Goal: Information Seeking & Learning: Find specific fact

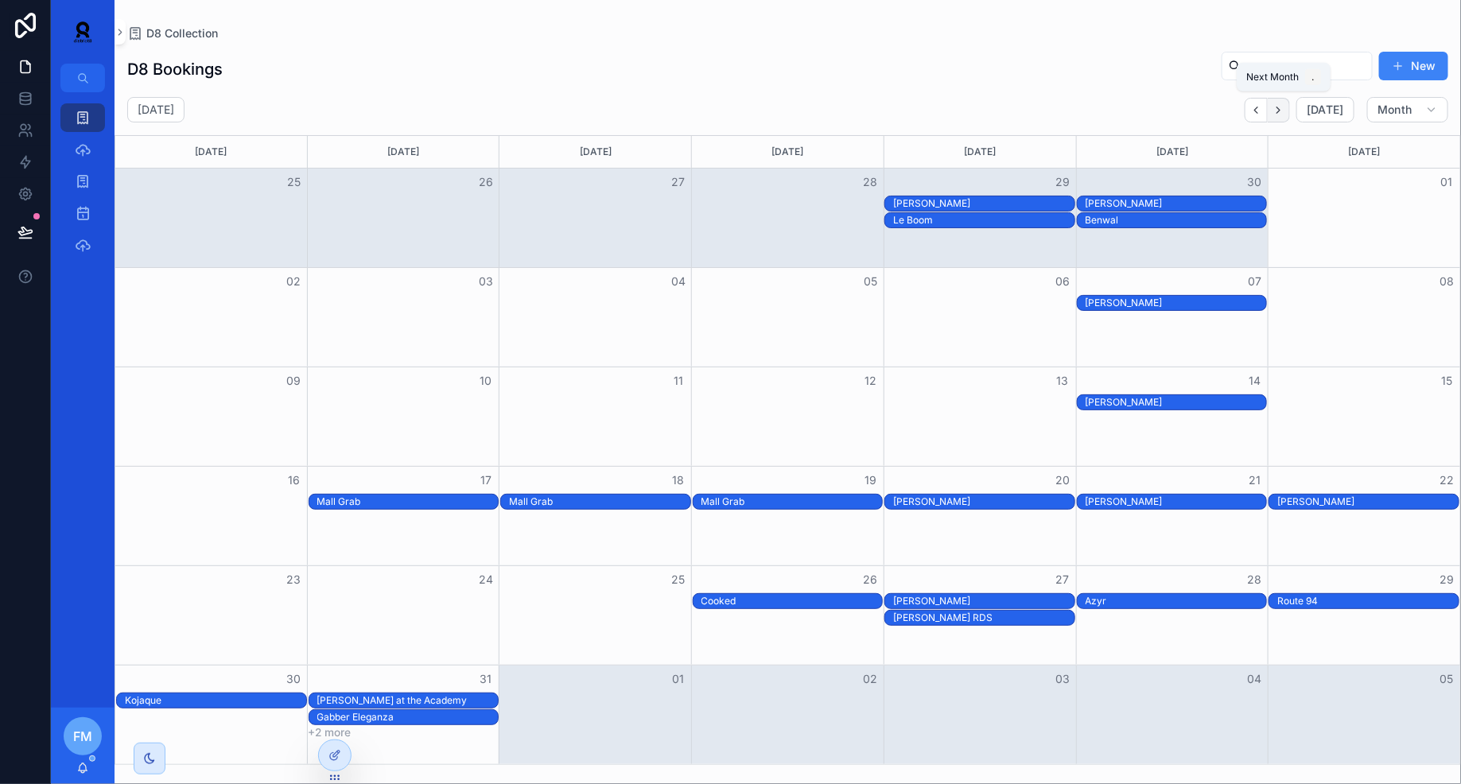
click at [1280, 107] on icon "Next" at bounding box center [1279, 110] width 12 height 12
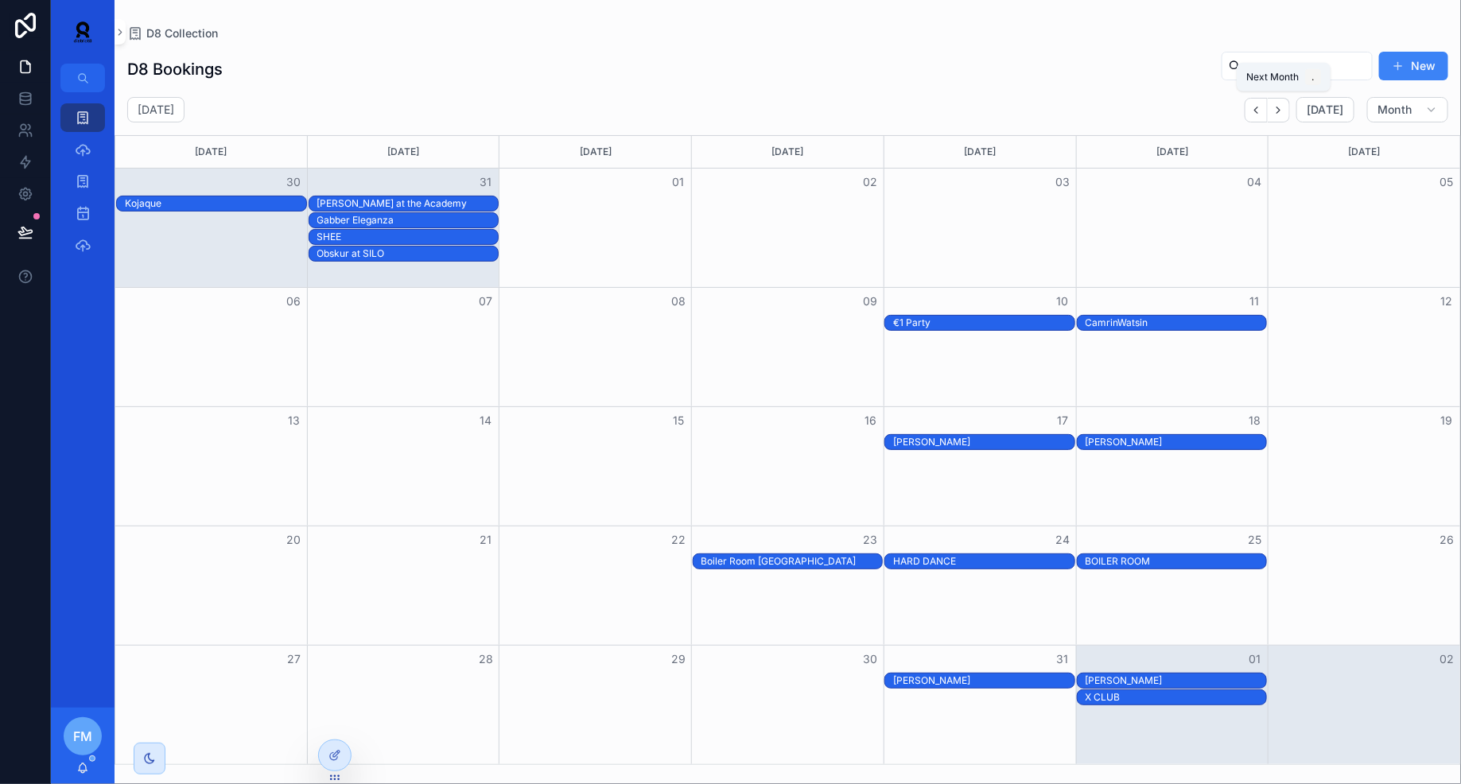
click at [1280, 107] on icon "Next" at bounding box center [1279, 110] width 12 height 12
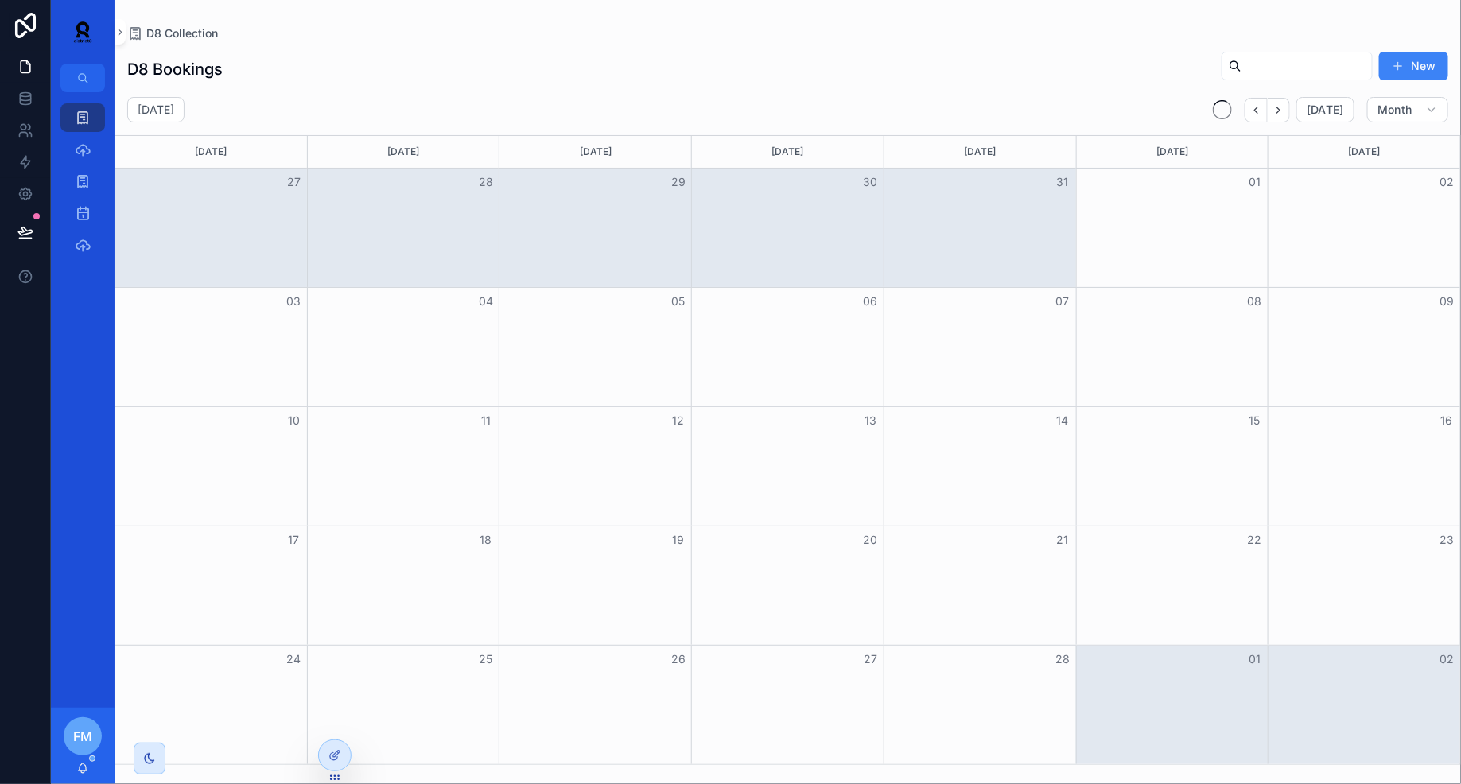
click at [1280, 107] on icon "Next" at bounding box center [1279, 110] width 12 height 12
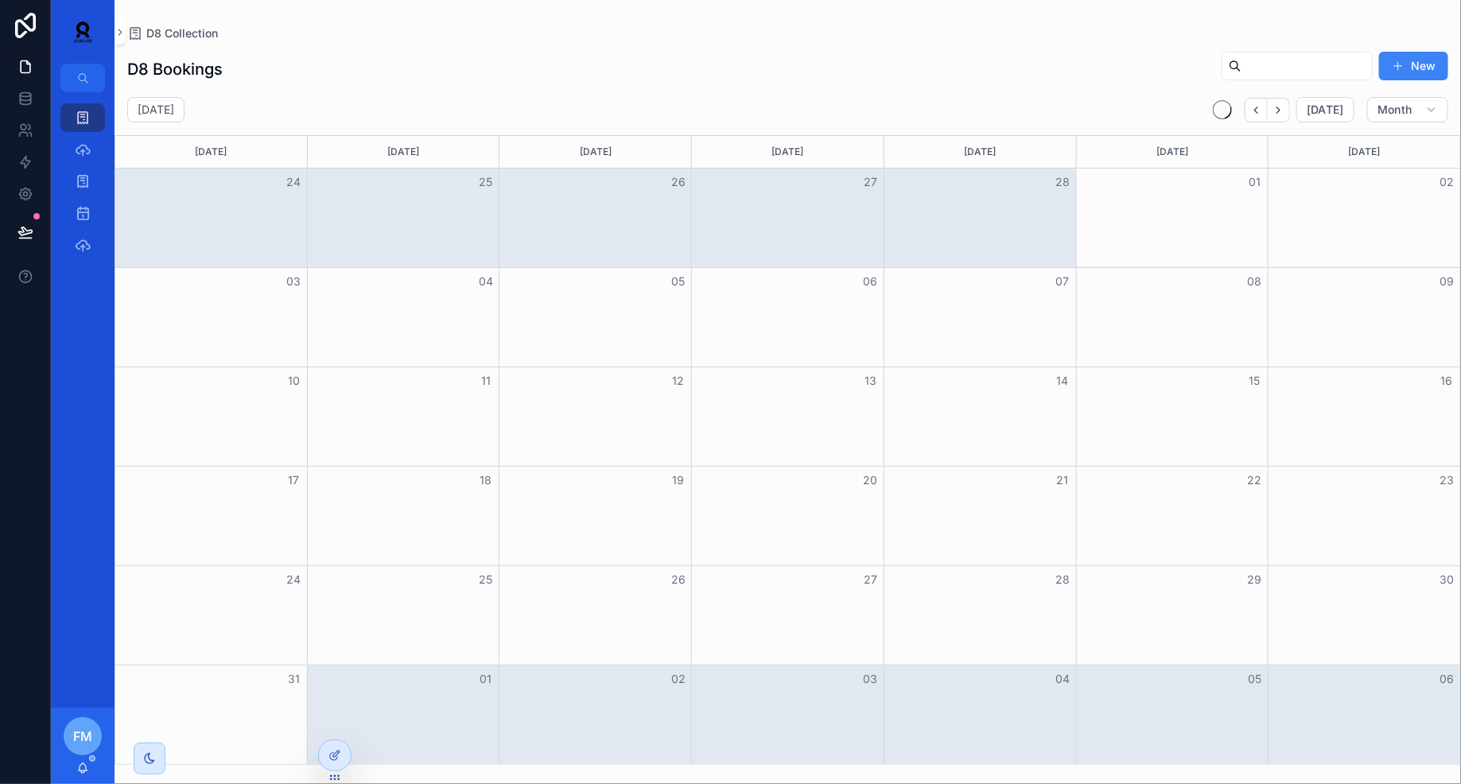
click at [1280, 107] on icon "Next" at bounding box center [1279, 110] width 12 height 12
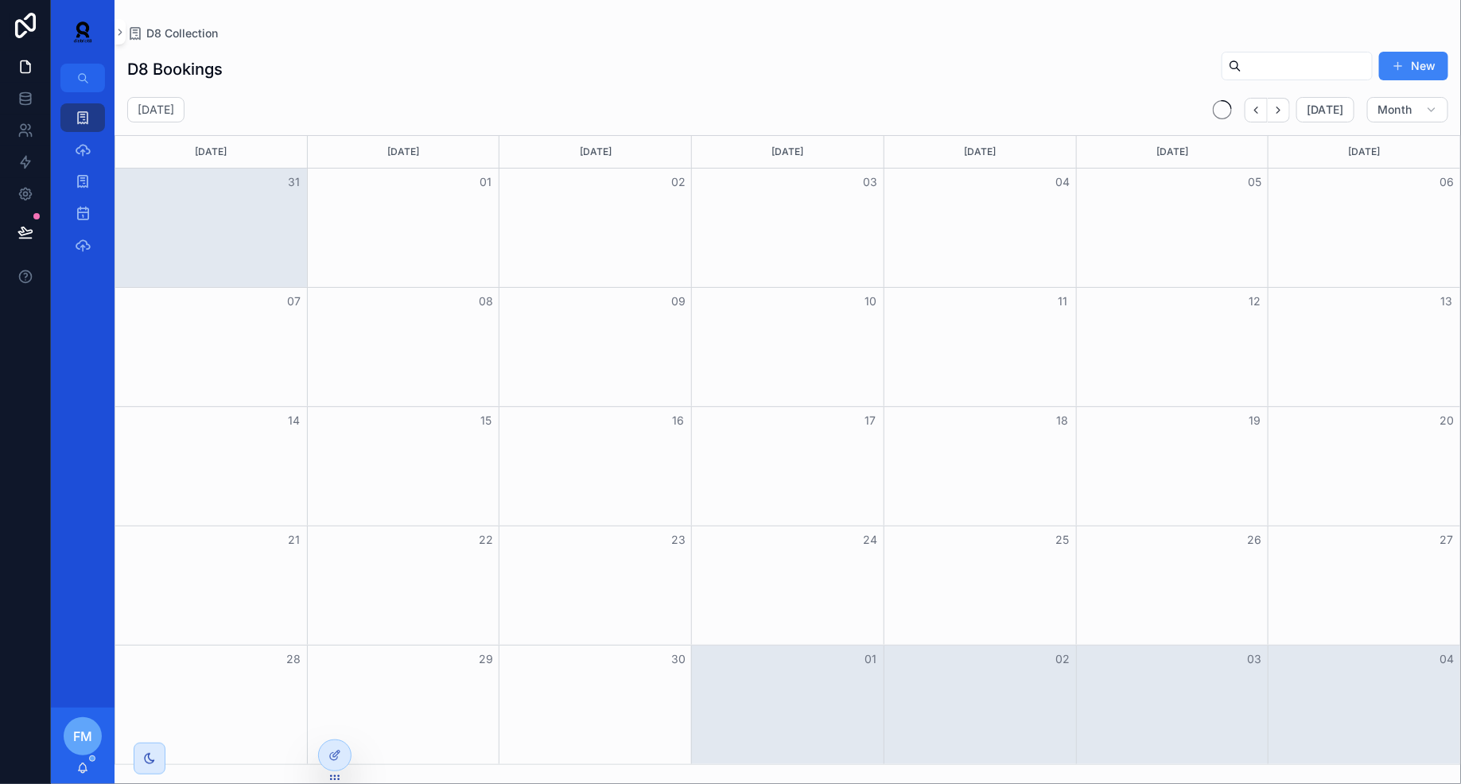
click at [1280, 107] on icon "Next" at bounding box center [1279, 110] width 12 height 12
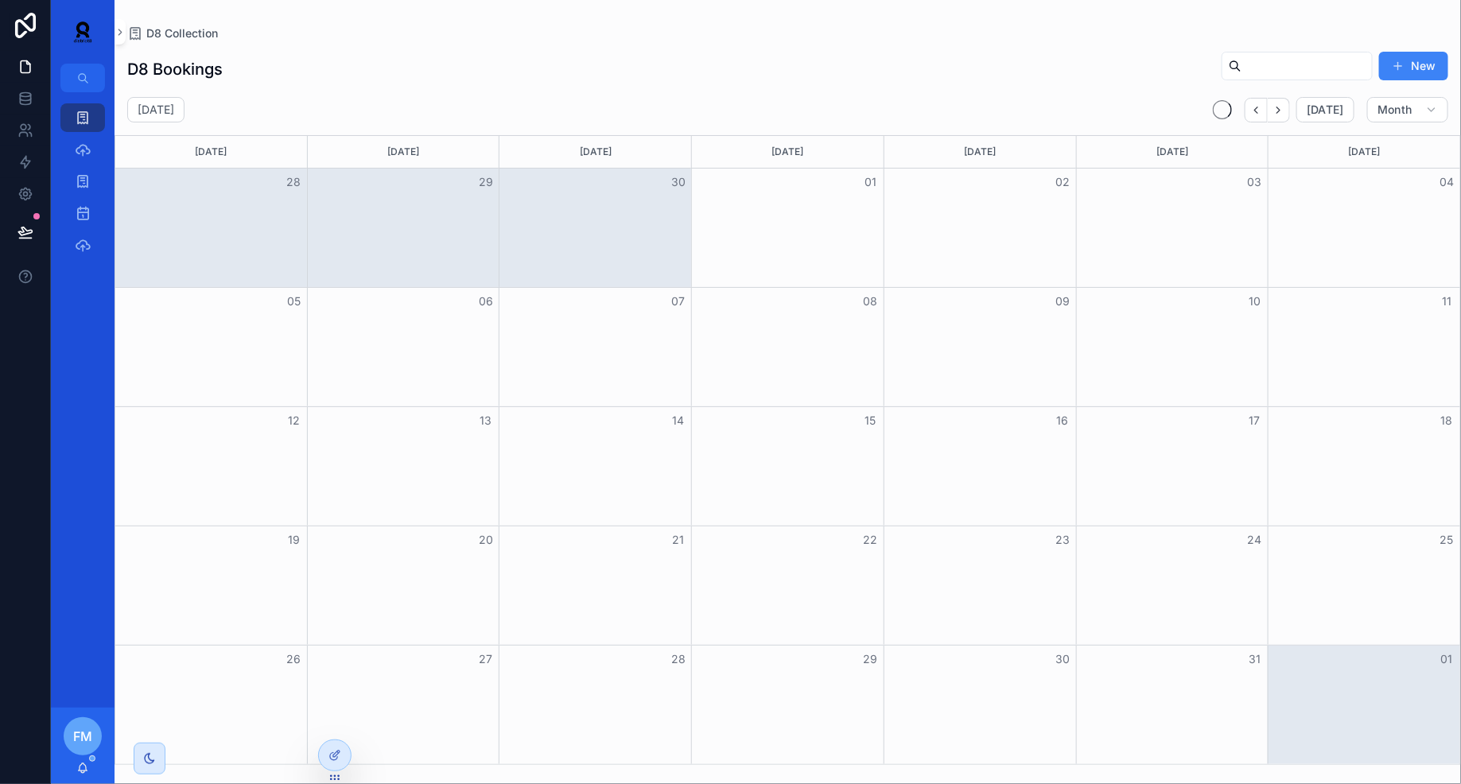
click at [1280, 107] on icon "Next" at bounding box center [1279, 110] width 12 height 12
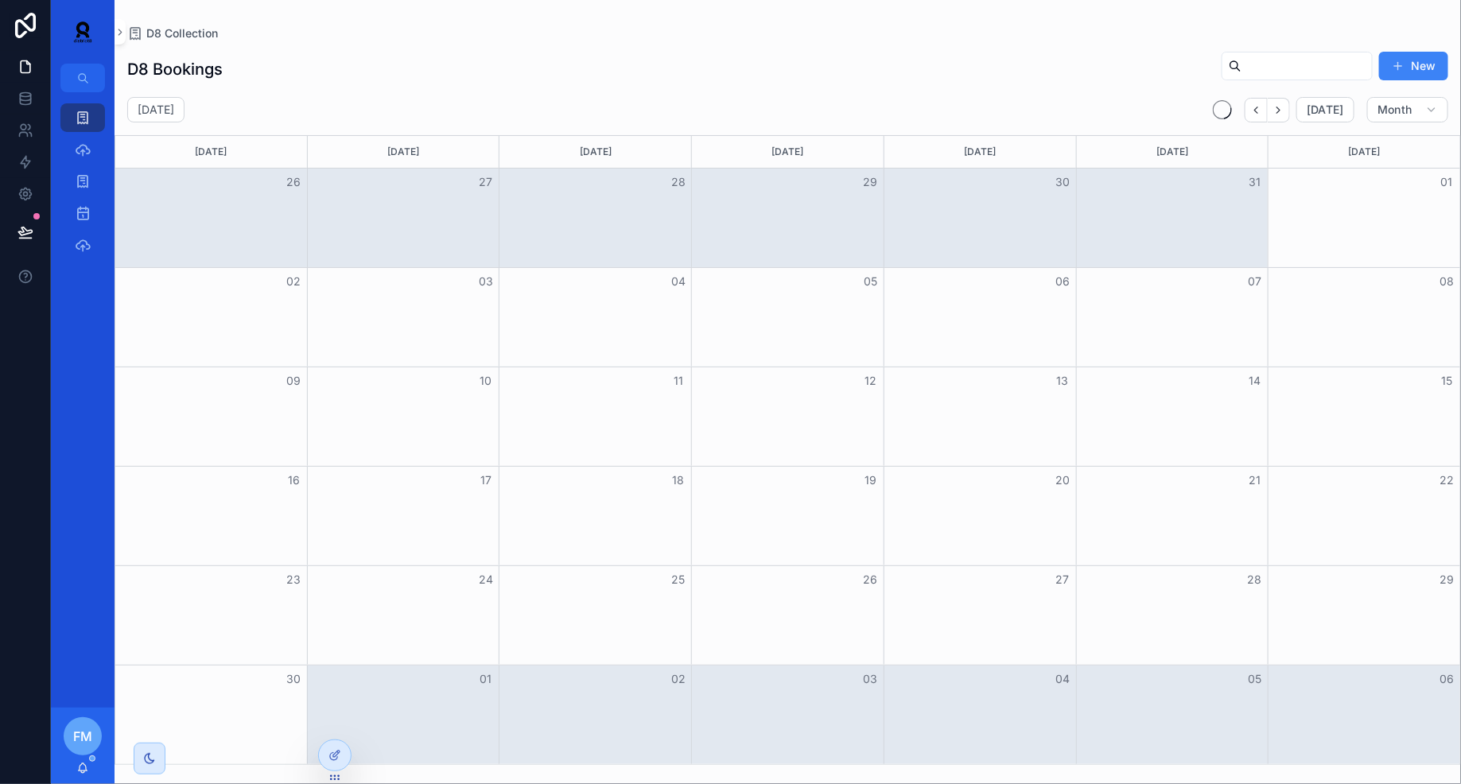
click at [1280, 107] on icon "Next" at bounding box center [1279, 110] width 12 height 12
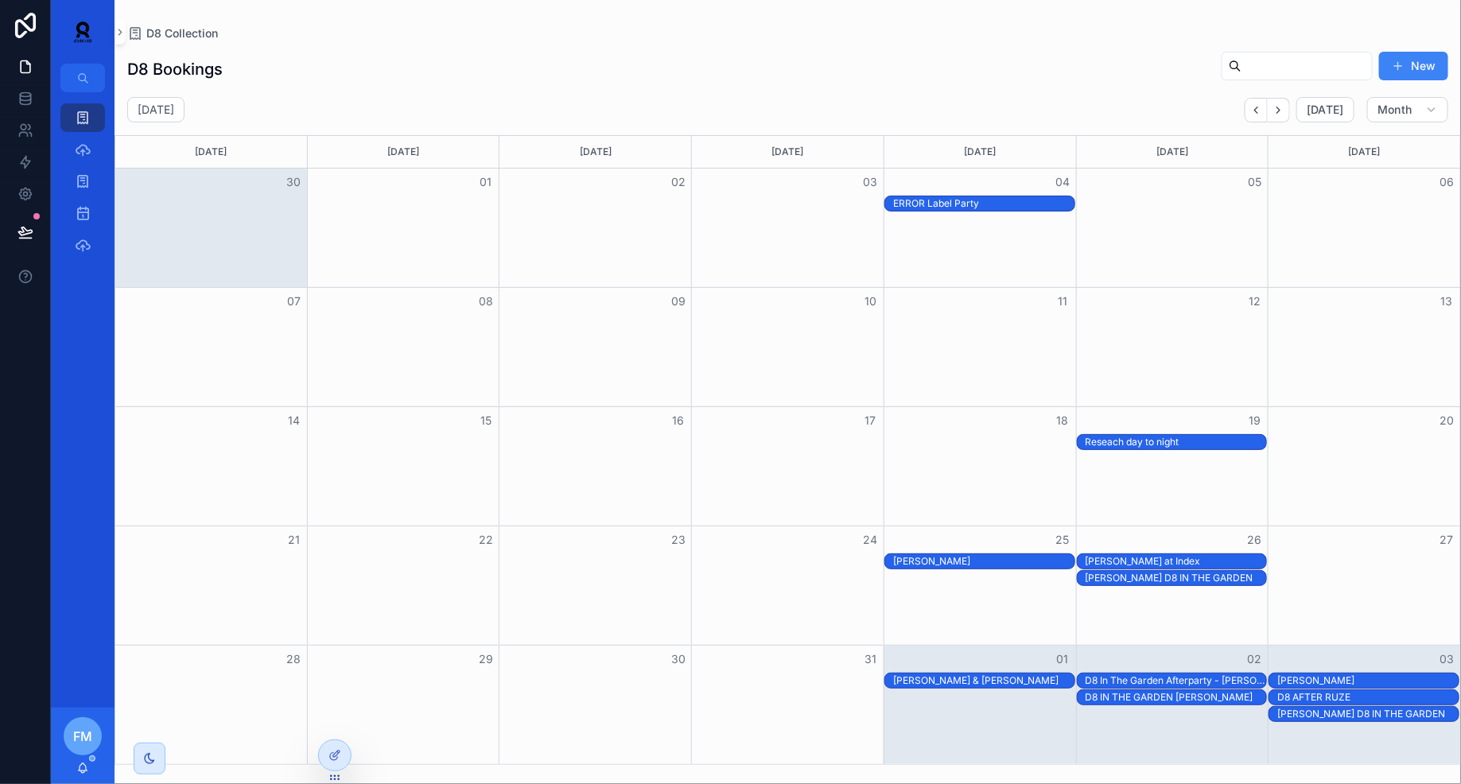
click at [1280, 107] on icon "Next" at bounding box center [1279, 110] width 12 height 12
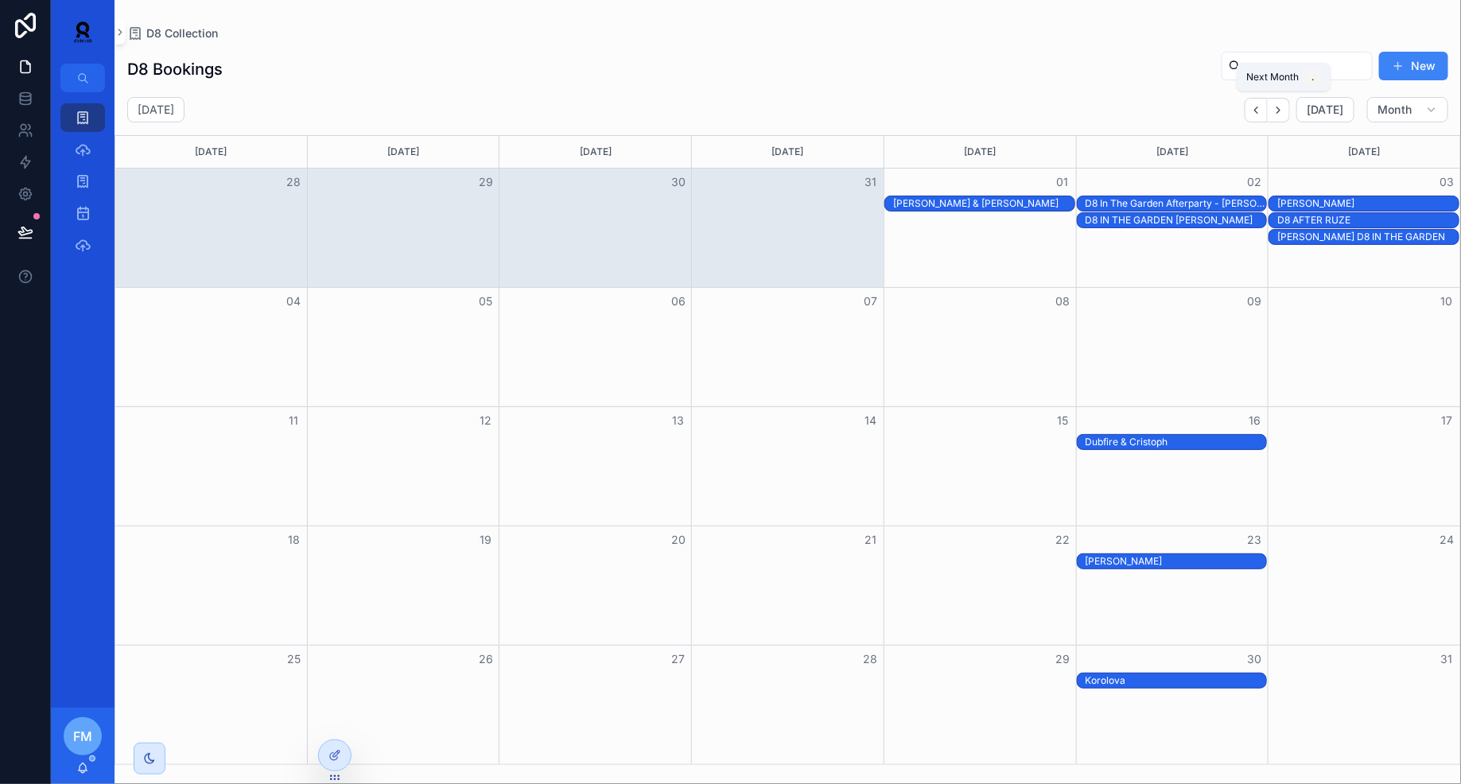
click at [1280, 107] on icon "Next" at bounding box center [1279, 110] width 12 height 12
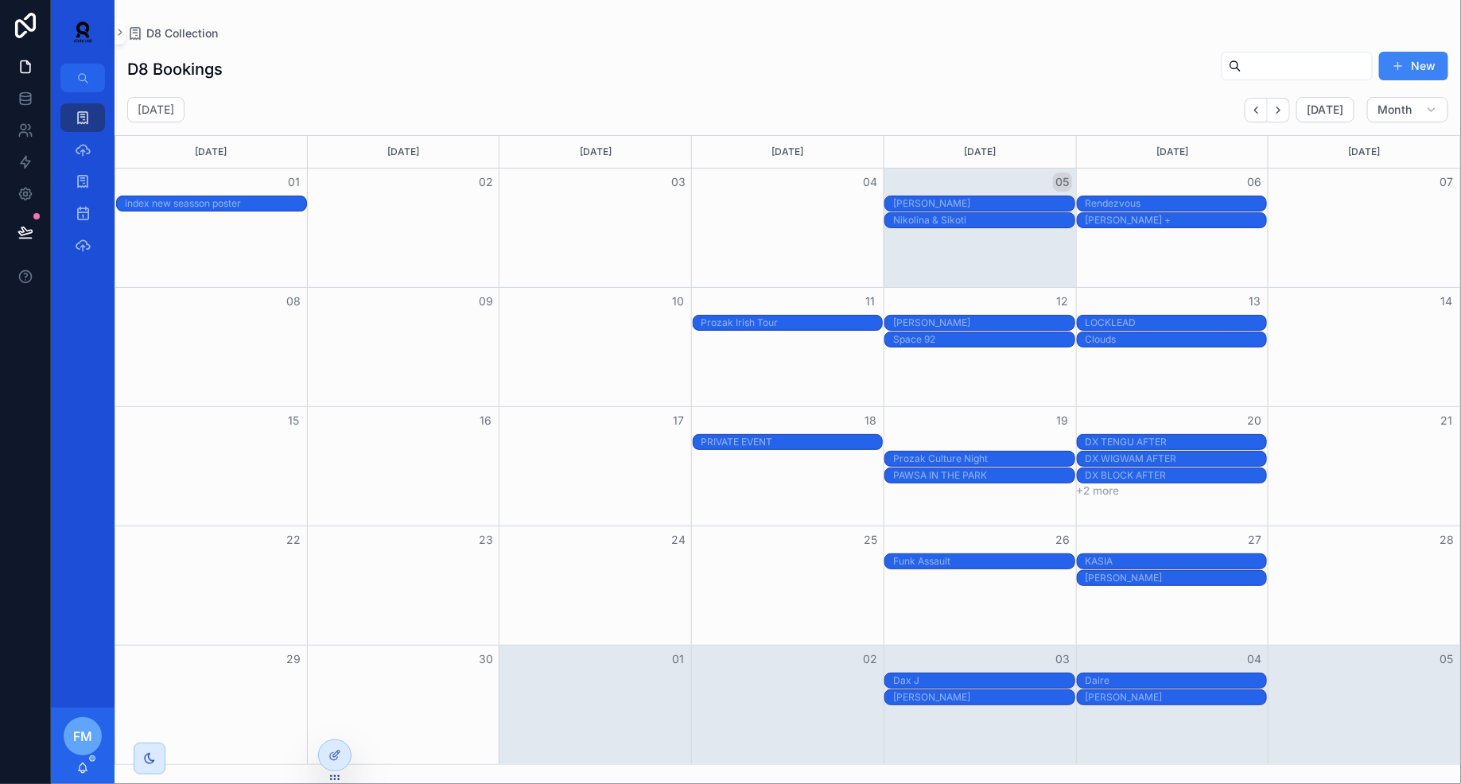
click at [975, 438] on div "PAWSA AFTER AT INDEX" at bounding box center [983, 442] width 181 height 13
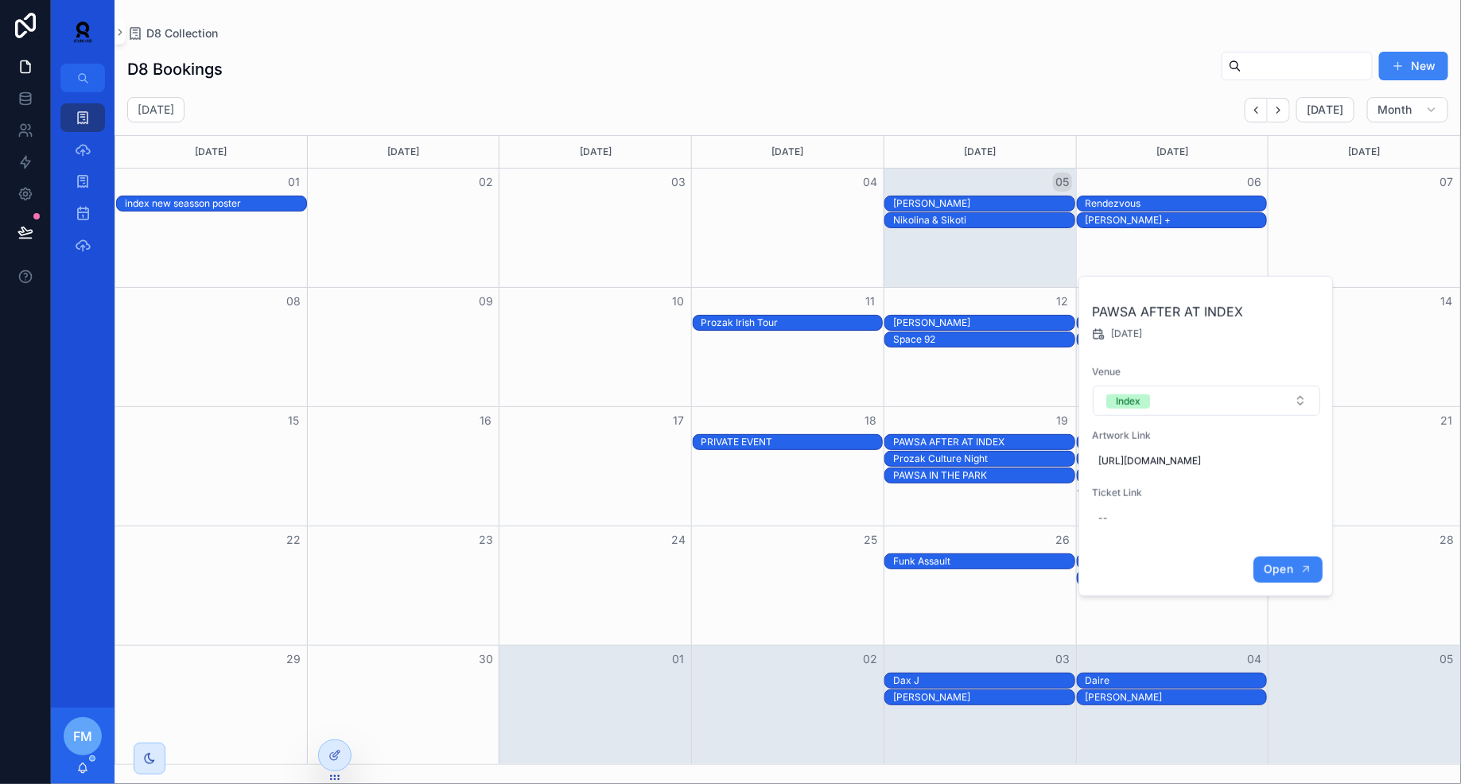
click at [1295, 583] on button "Open" at bounding box center [1288, 570] width 69 height 26
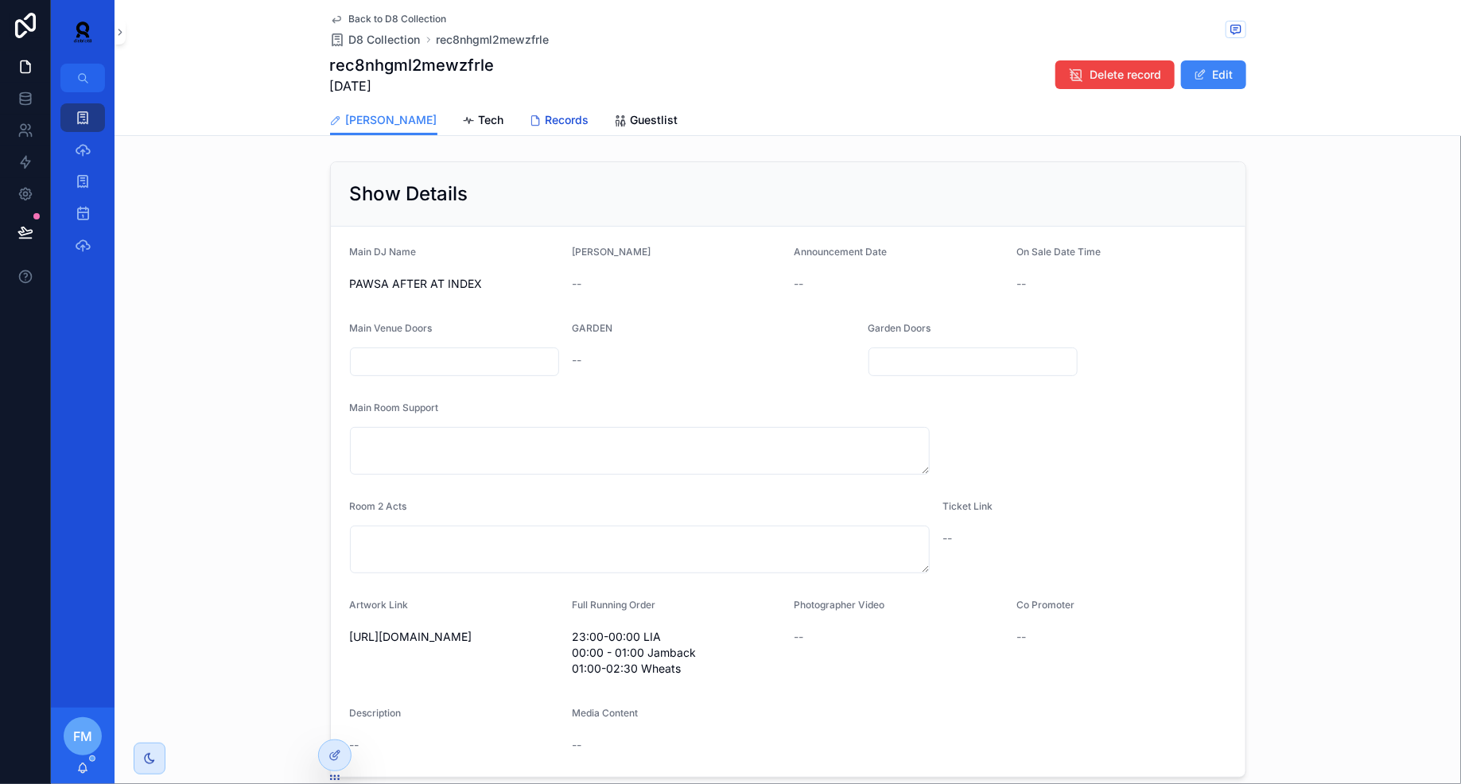
click at [546, 119] on span "Records" at bounding box center [568, 120] width 44 height 16
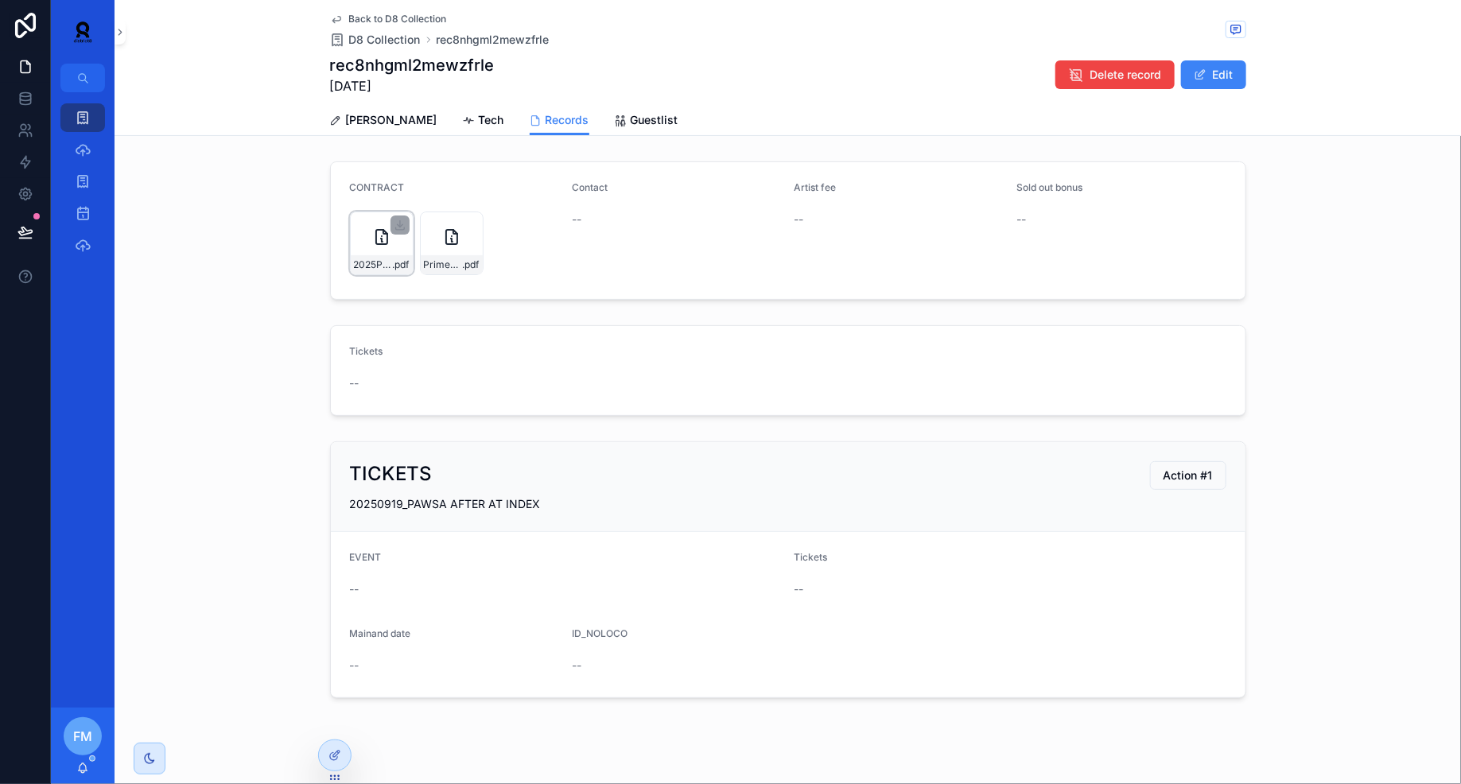
click at [379, 251] on div "2025PPLC1113-Jamback---Index-presents-Pawsa-after-(2) .pdf" at bounding box center [382, 244] width 64 height 64
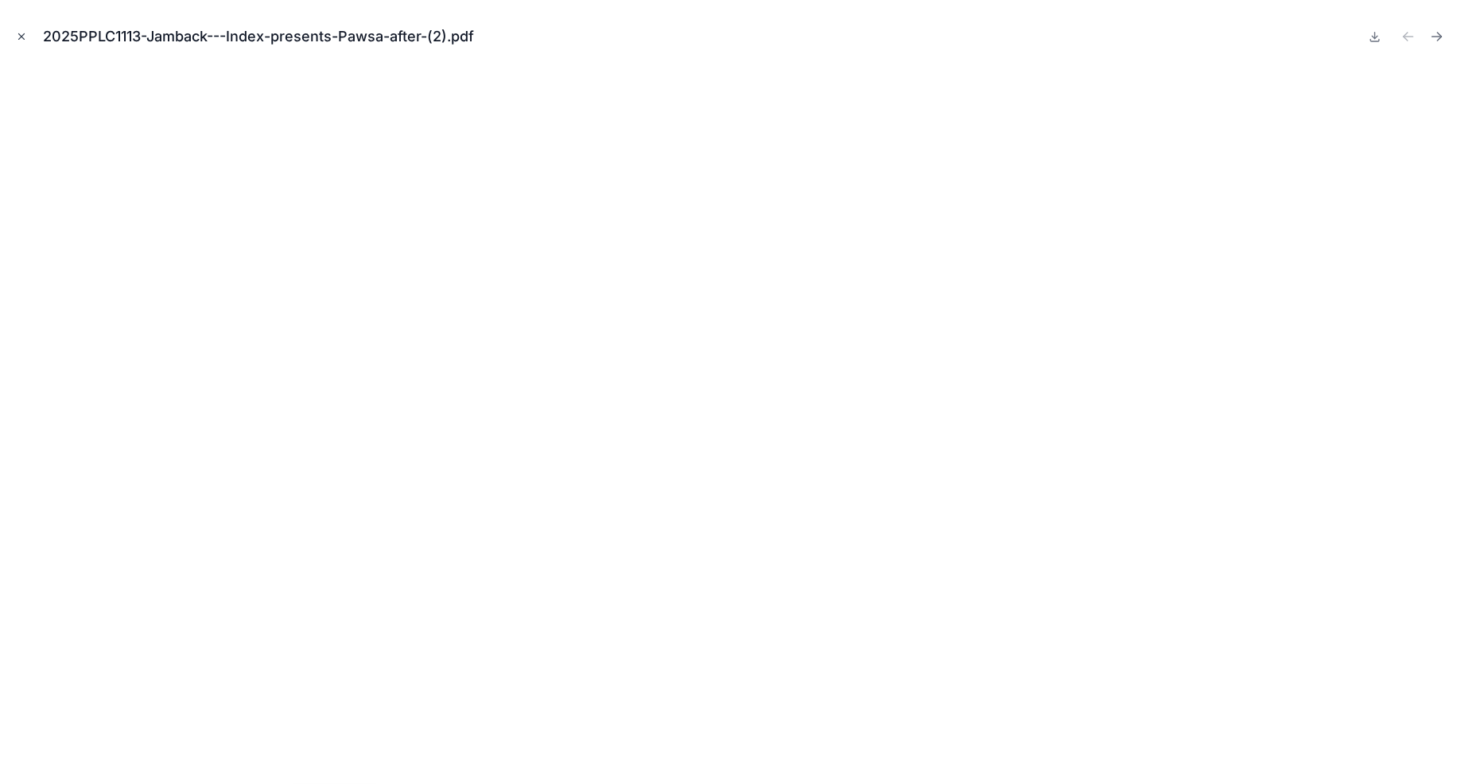
click at [23, 35] on icon "Close modal" at bounding box center [21, 36] width 11 height 11
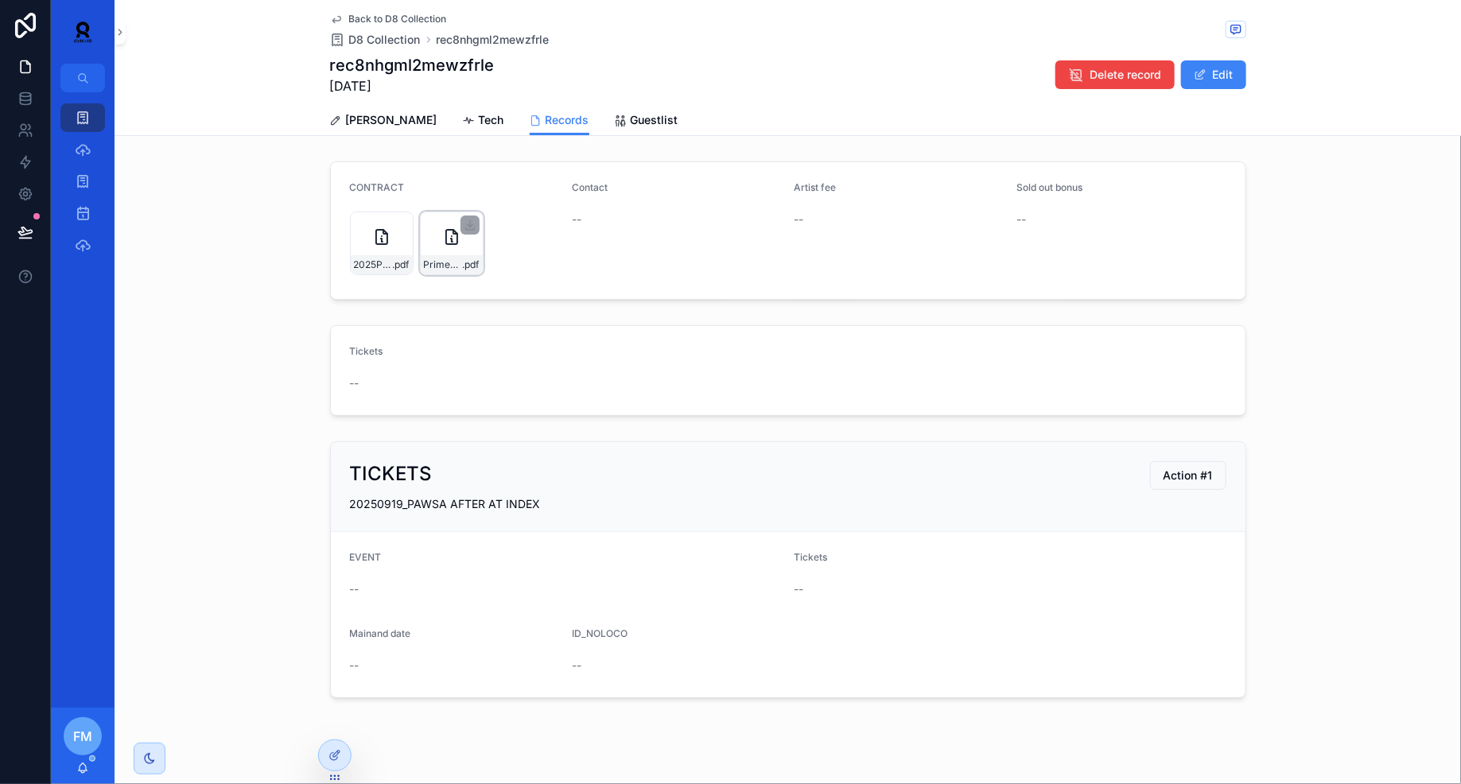
click at [455, 245] on icon "scrollable content" at bounding box center [451, 237] width 19 height 19
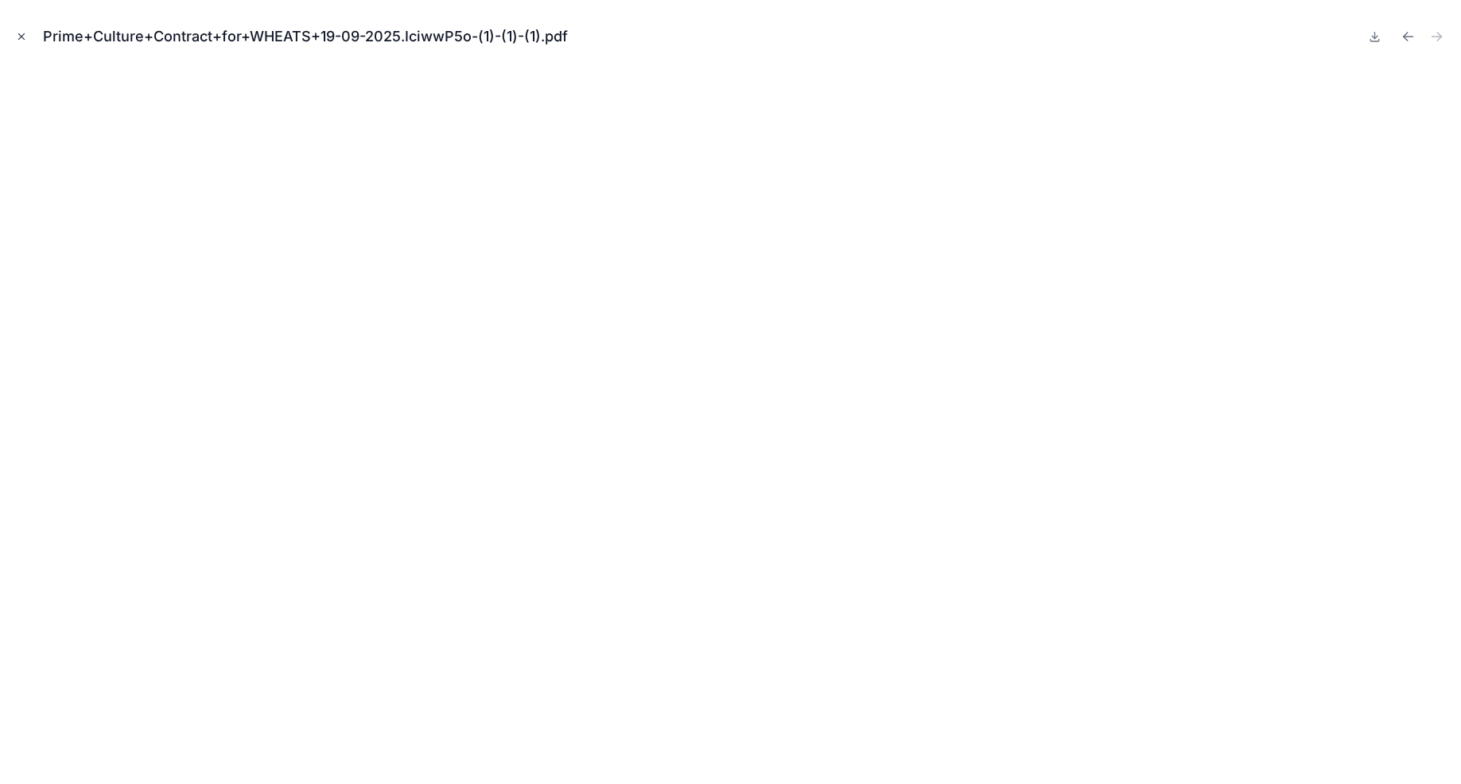
click at [25, 35] on icon "Close modal" at bounding box center [21, 36] width 11 height 11
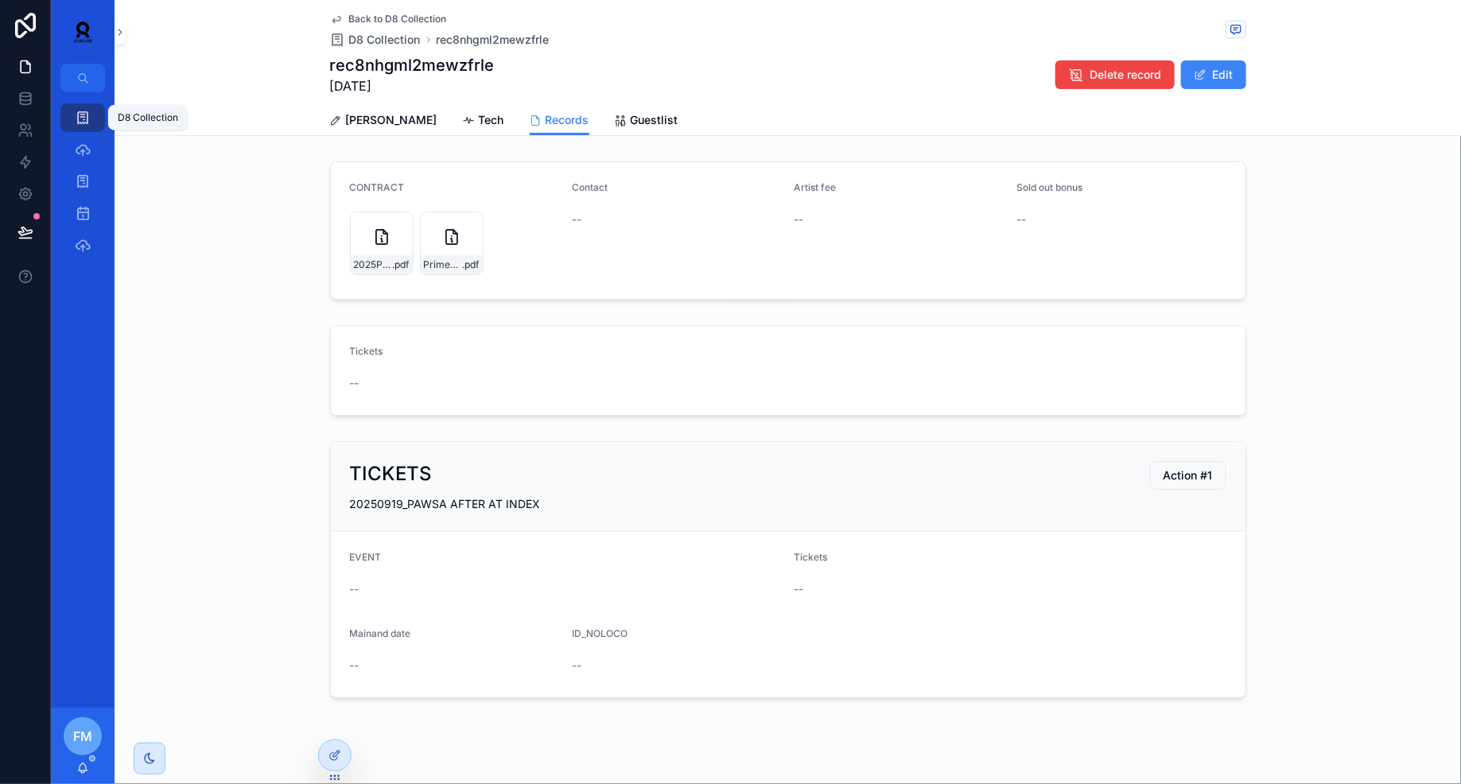
click at [95, 111] on div "D8 Collection" at bounding box center [82, 117] width 25 height 25
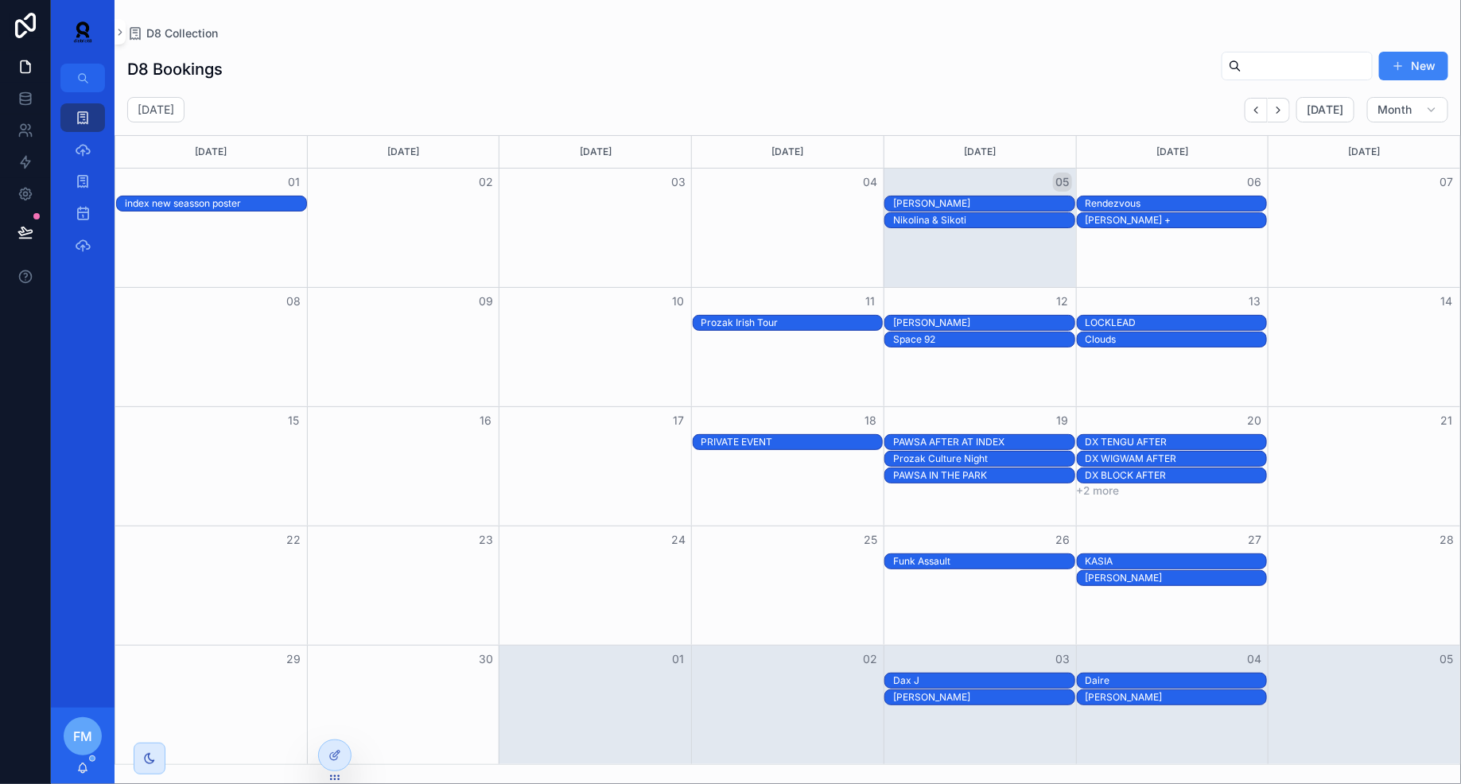
click at [982, 437] on div "PAWSA AFTER AT INDEX" at bounding box center [983, 442] width 181 height 13
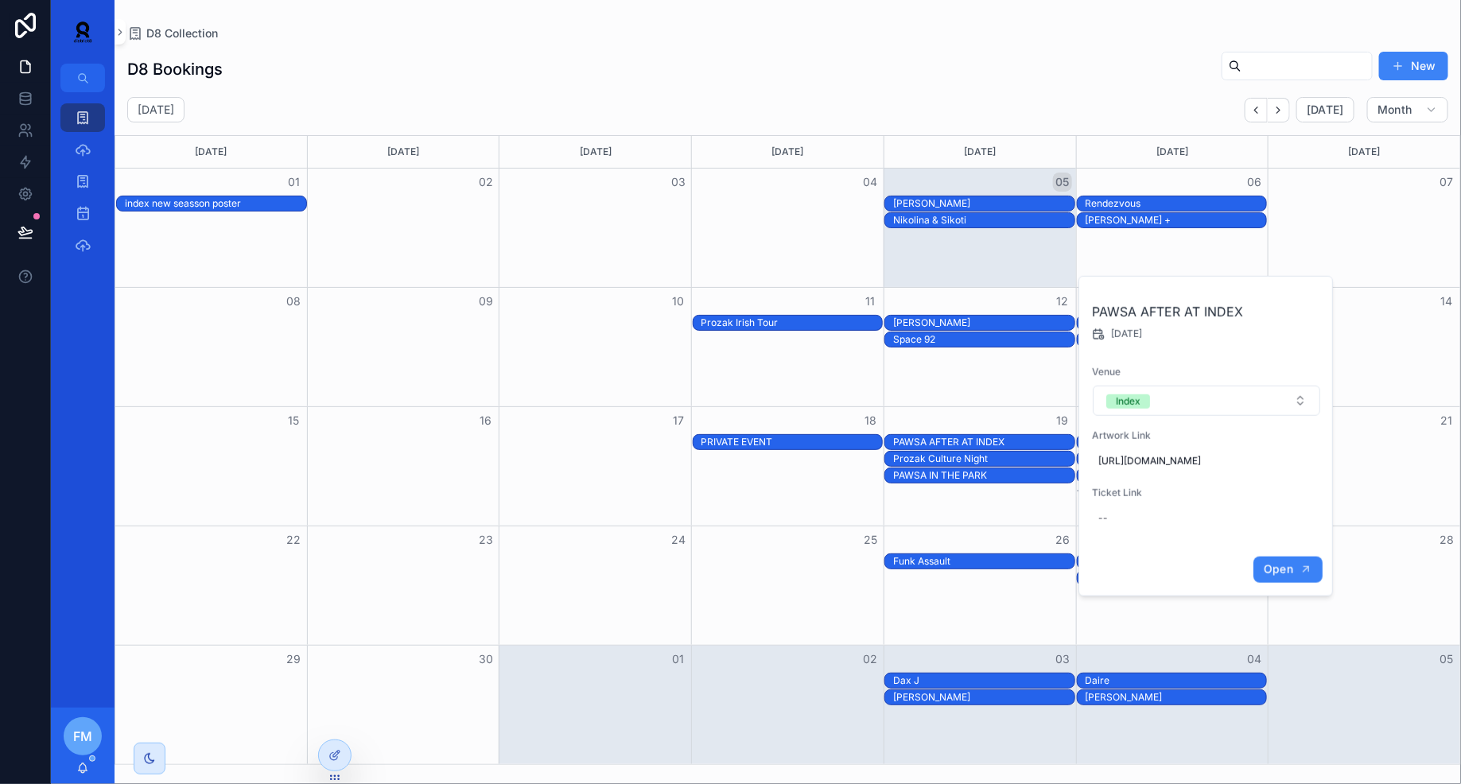
click at [1289, 577] on span "Open" at bounding box center [1278, 569] width 29 height 14
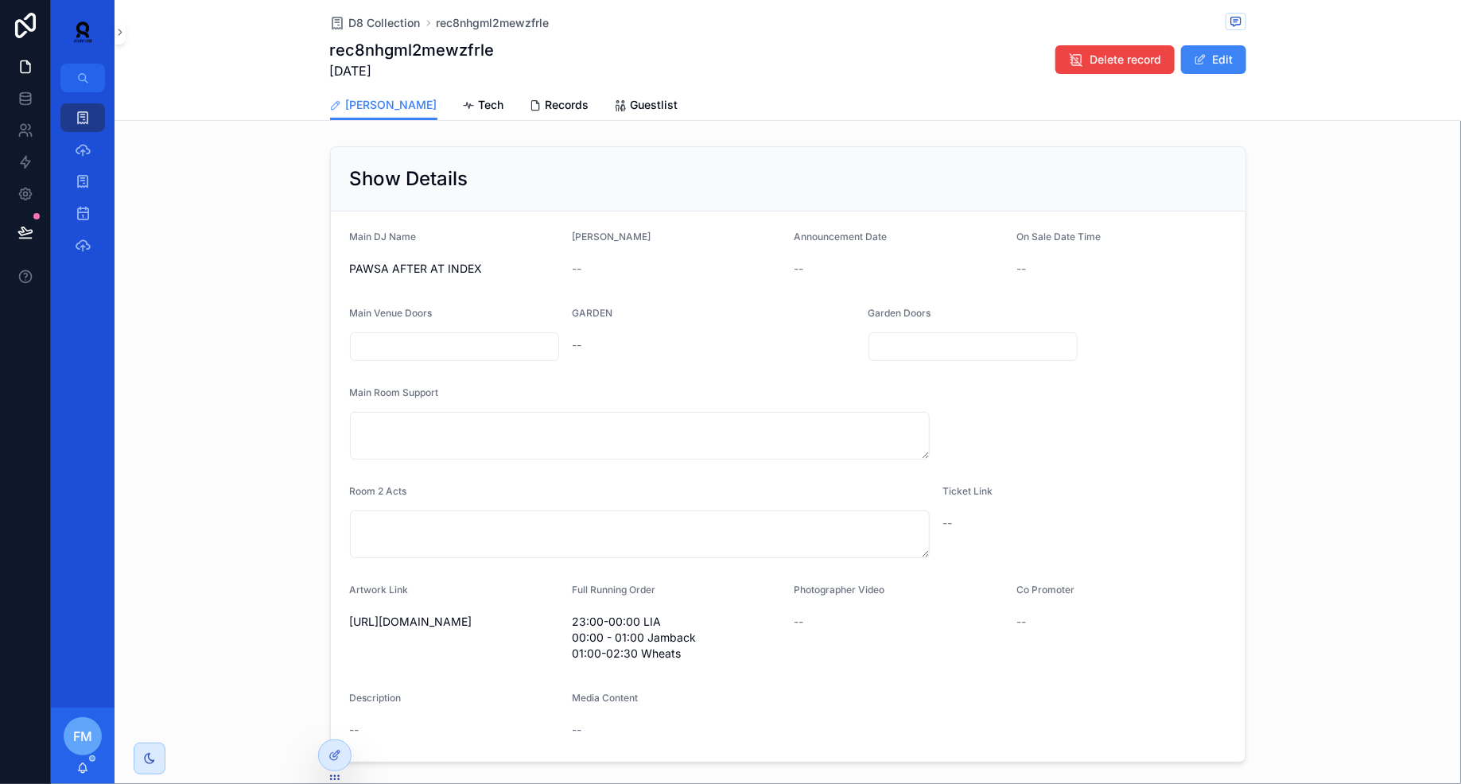
drag, startPoint x: 693, startPoint y: 660, endPoint x: 559, endPoint y: 619, distance: 139.9
click at [559, 619] on form "Main DJ Name PAWSA AFTER AT INDEX [PERSON_NAME] -- Announcement Date -- On Sale…" at bounding box center [788, 487] width 915 height 550
drag, startPoint x: 679, startPoint y: 652, endPoint x: 568, endPoint y: 624, distance: 114.2
click at [567, 624] on form "Main DJ Name PAWSA AFTER AT INDEX [PERSON_NAME] -- Announcement Date -- On Sale…" at bounding box center [788, 487] width 915 height 550
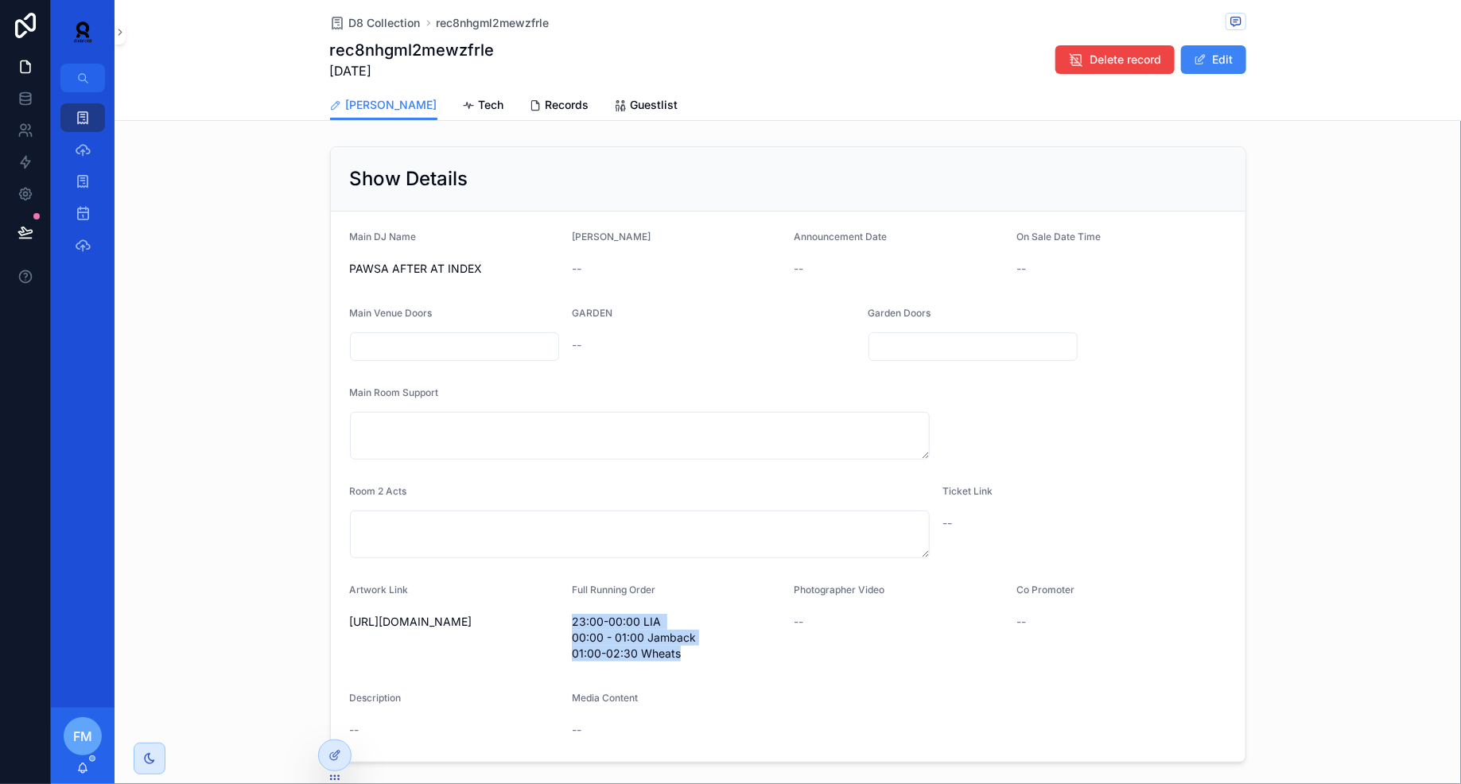
click at [568, 624] on form "Main DJ Name PAWSA AFTER AT INDEX [PERSON_NAME] -- Announcement Date -- On Sale…" at bounding box center [788, 487] width 915 height 550
drag, startPoint x: 573, startPoint y: 621, endPoint x: 698, endPoint y: 649, distance: 128.7
click at [698, 649] on span "23:00-00:00 LIA 00:00 - 01:00 Jamback 01:00-02:30 Wheats" at bounding box center [677, 638] width 210 height 48
copy span "23:00-00:00 LIA 00:00 - 01:00 Jamback 01:00-02:30 Wheats"
